Goal: Find specific page/section: Find specific page/section

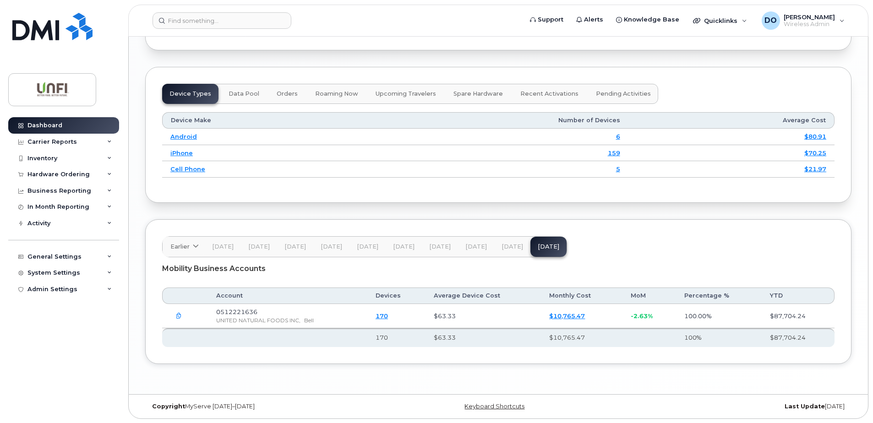
scroll to position [1157, 0]
click at [56, 156] on div "Inventory" at bounding box center [42, 158] width 30 height 7
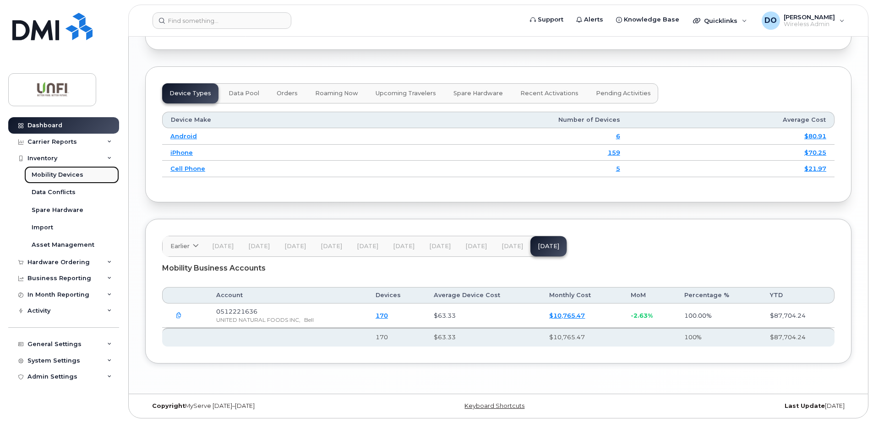
click at [72, 172] on div "Mobility Devices" at bounding box center [58, 175] width 52 height 8
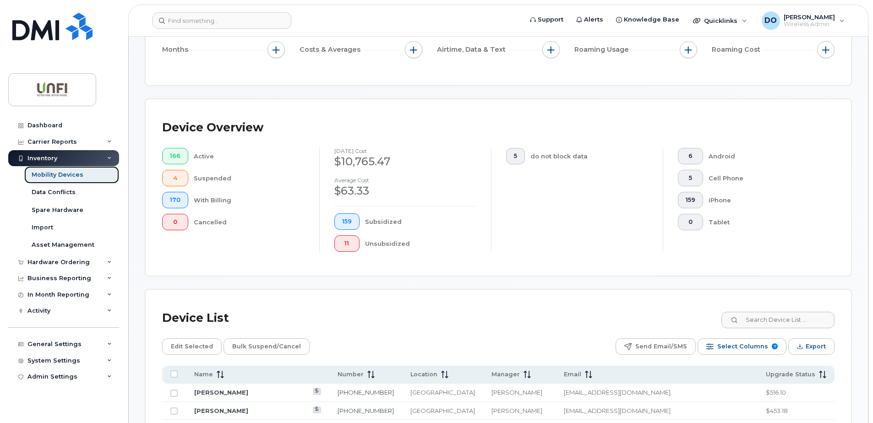
scroll to position [183, 0]
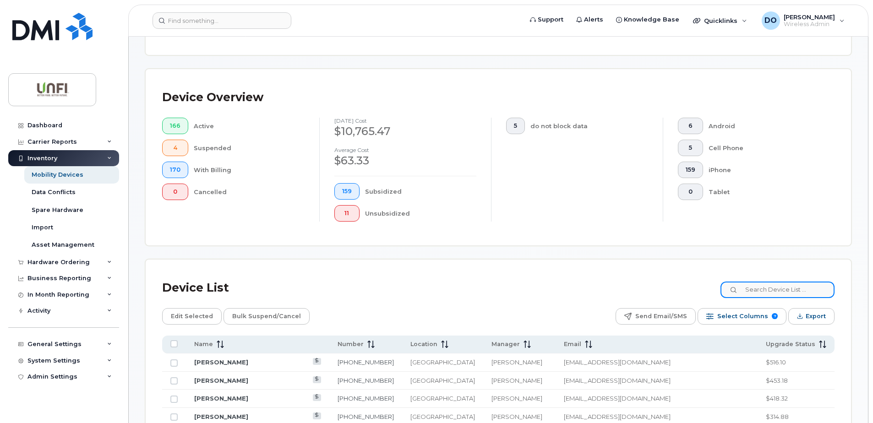
click at [766, 294] on input at bounding box center [777, 290] width 114 height 16
type input "a"
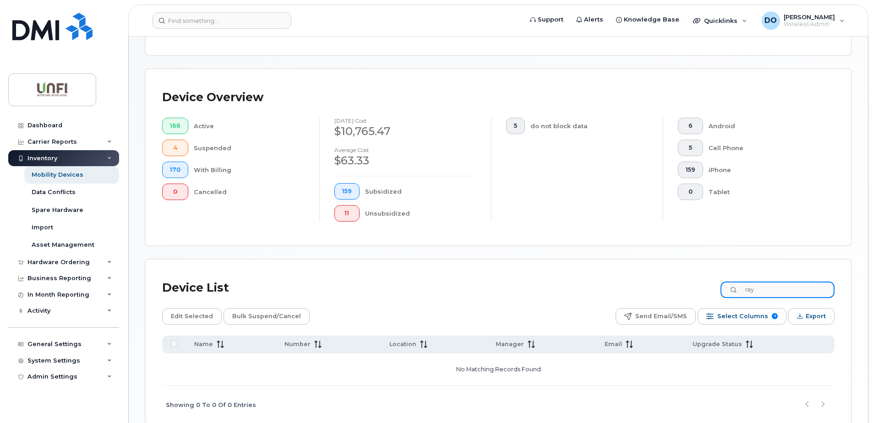
type input "ray"
click at [57, 176] on div "Mobility Devices" at bounding box center [58, 175] width 52 height 8
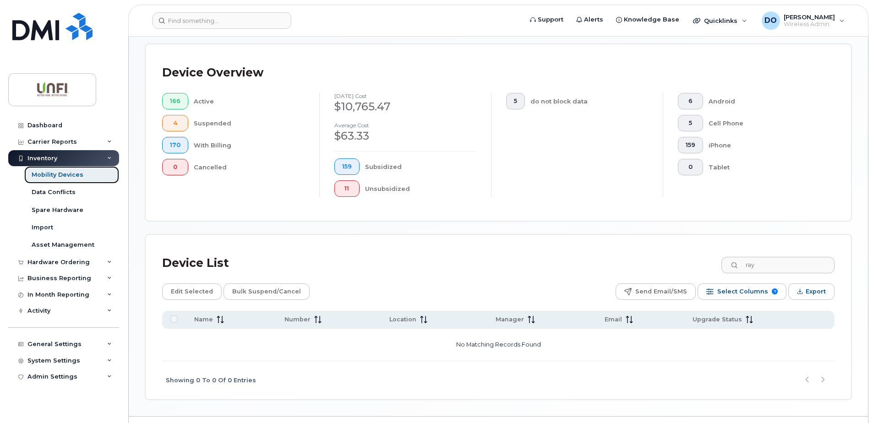
scroll to position [230, 0]
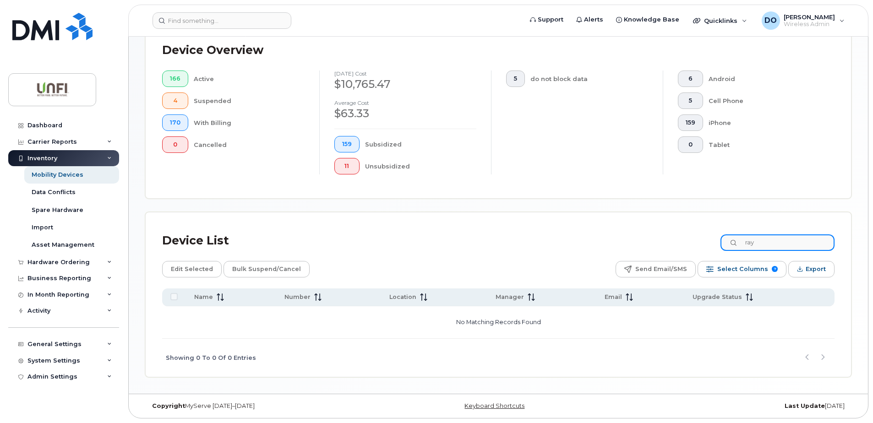
click at [784, 249] on input "ray" at bounding box center [777, 242] width 114 height 16
drag, startPoint x: 784, startPoint y: 249, endPoint x: 756, endPoint y: 248, distance: 28.9
click at [755, 248] on input "ray" at bounding box center [777, 242] width 114 height 16
type input "r"
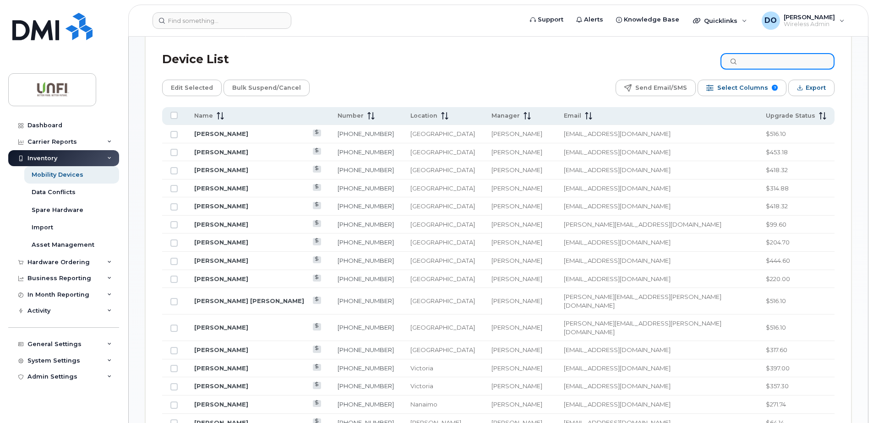
scroll to position [185, 0]
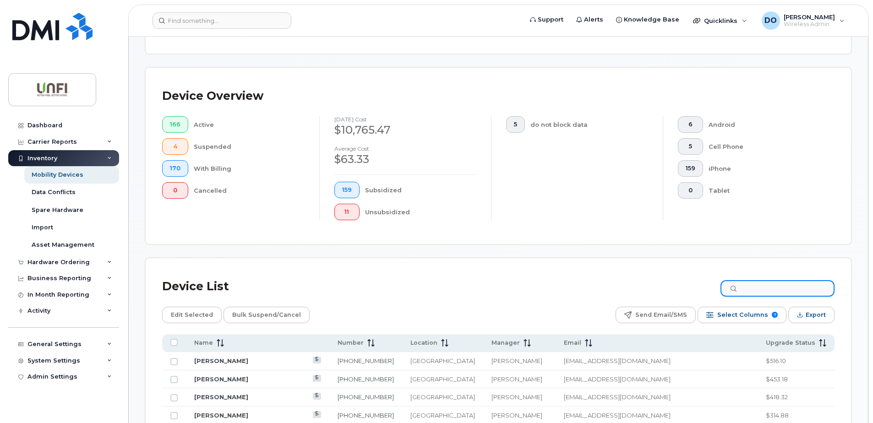
click at [773, 292] on input at bounding box center [777, 288] width 114 height 16
type input "[PERSON_NAME]"
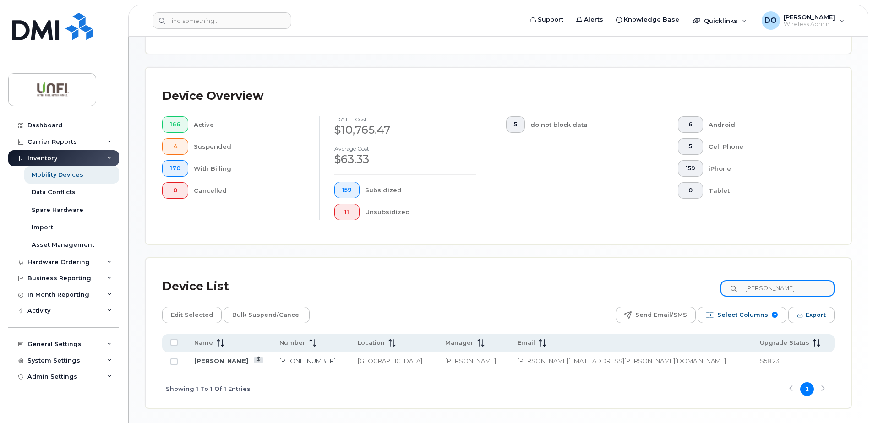
drag, startPoint x: 786, startPoint y: 292, endPoint x: 751, endPoint y: 290, distance: 35.7
click at [751, 290] on input "[PERSON_NAME]" at bounding box center [777, 288] width 114 height 16
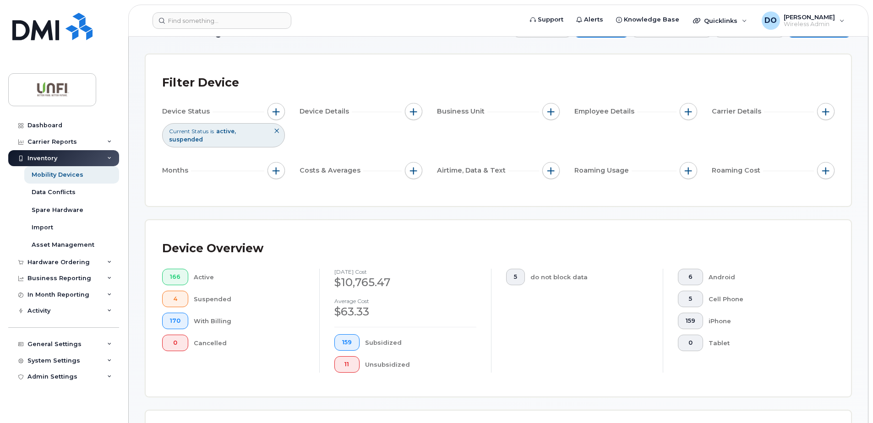
scroll to position [0, 0]
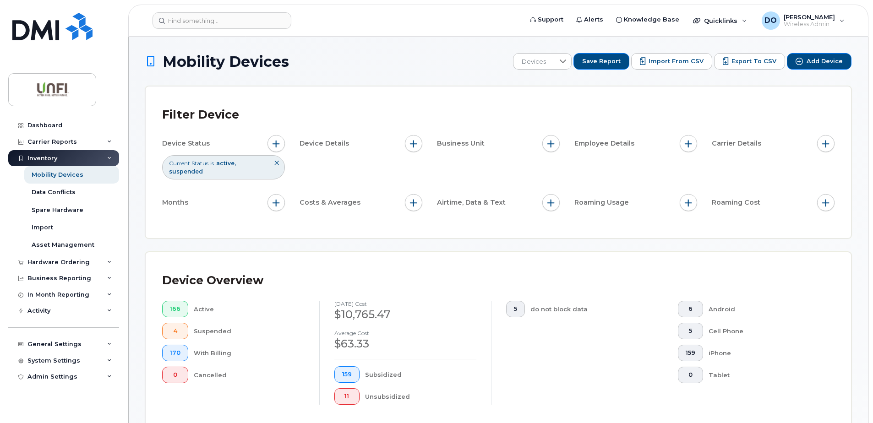
click at [812, 367] on div "Tablet" at bounding box center [764, 375] width 112 height 16
